Goal: Transaction & Acquisition: Register for event/course

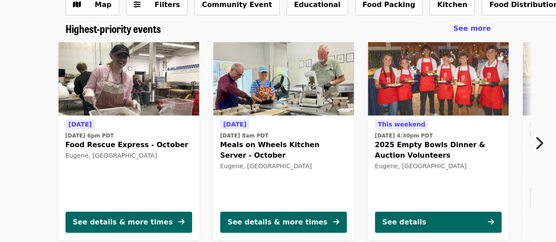
scroll to position [187, 0]
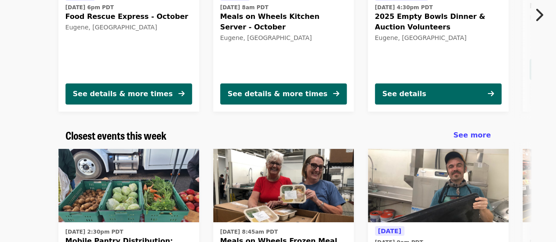
click at [350, 120] on div "Highest-priority events See more Tomorrow Tue, Oct 7 @ 6pm PDT Food Rescue Expr…" at bounding box center [278, 11] width 556 height 235
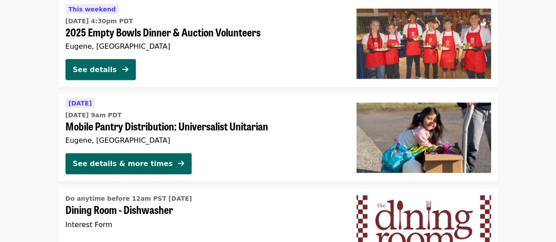
scroll to position [954, 0]
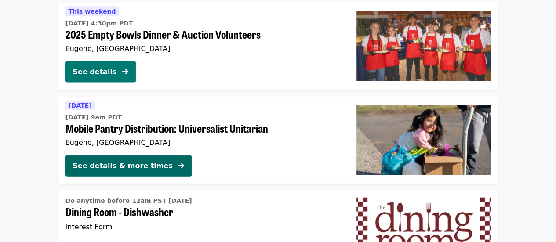
click at [118, 72] on button "See details" at bounding box center [101, 72] width 70 height 21
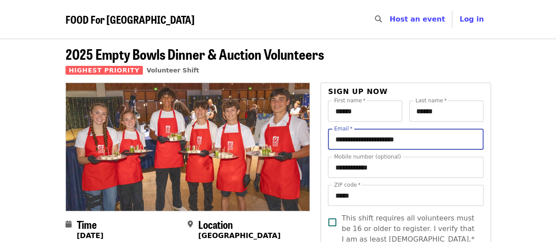
click at [357, 138] on input "**********" at bounding box center [405, 139] width 155 height 21
type input "**********"
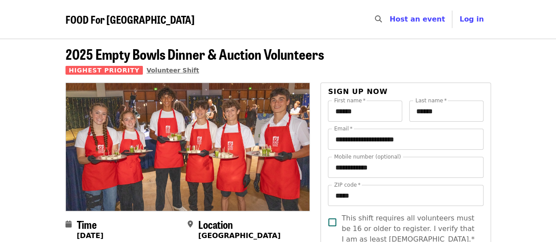
click at [174, 73] on span "Volunteer Shift" at bounding box center [172, 70] width 53 height 7
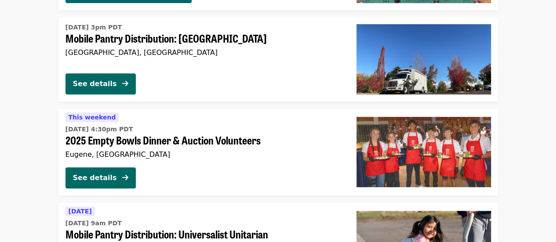
scroll to position [176, 0]
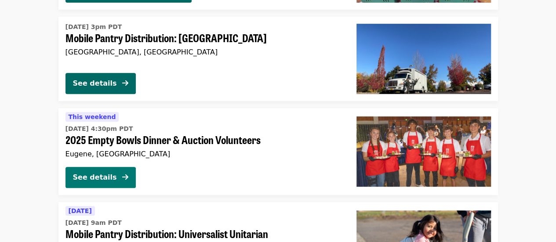
click at [93, 172] on div "See details" at bounding box center [95, 177] width 44 height 11
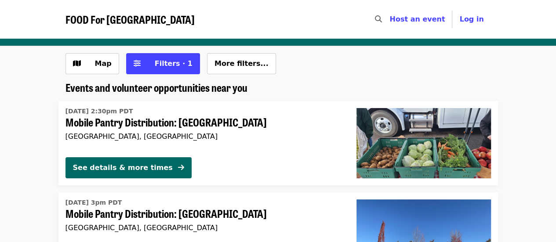
scroll to position [176, 0]
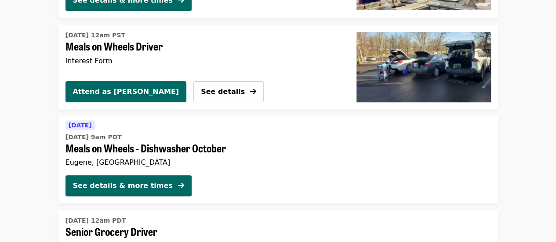
scroll to position [1536, 0]
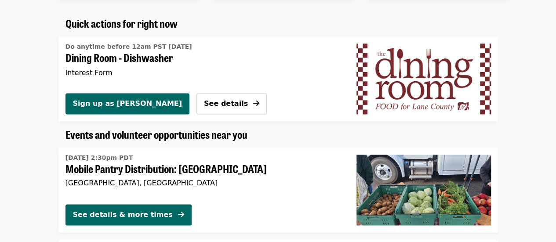
scroll to position [537, 0]
